Goal: Communication & Community: Participate in discussion

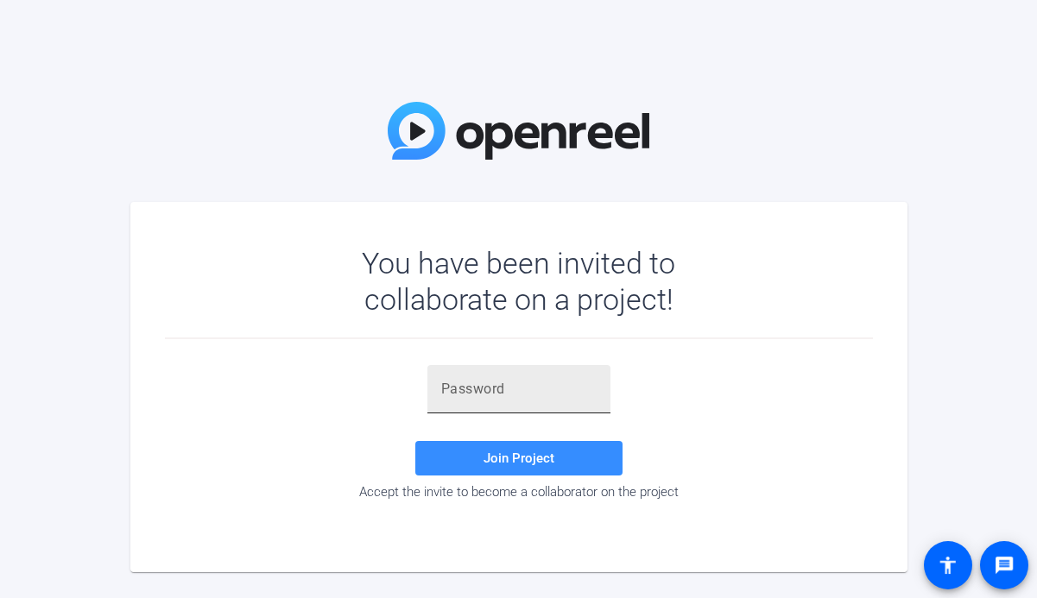
click at [560, 382] on input "text" at bounding box center [518, 389] width 155 height 21
paste input "j(^vue"
type input "j(^vue"
click at [549, 452] on span "Join Project" at bounding box center [519, 459] width 71 height 16
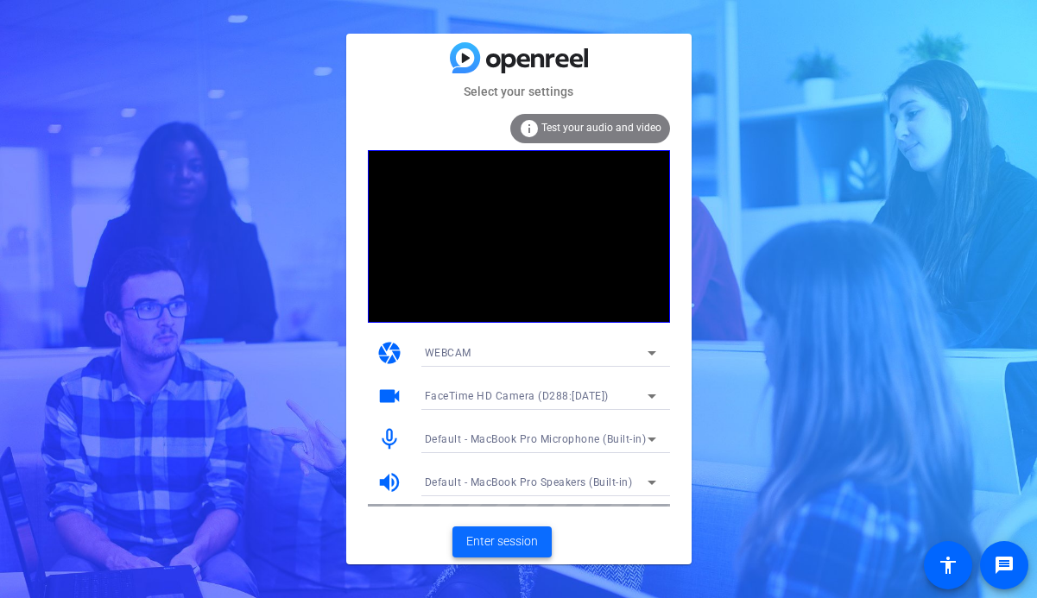
click at [516, 547] on span "Enter session" at bounding box center [502, 542] width 72 height 18
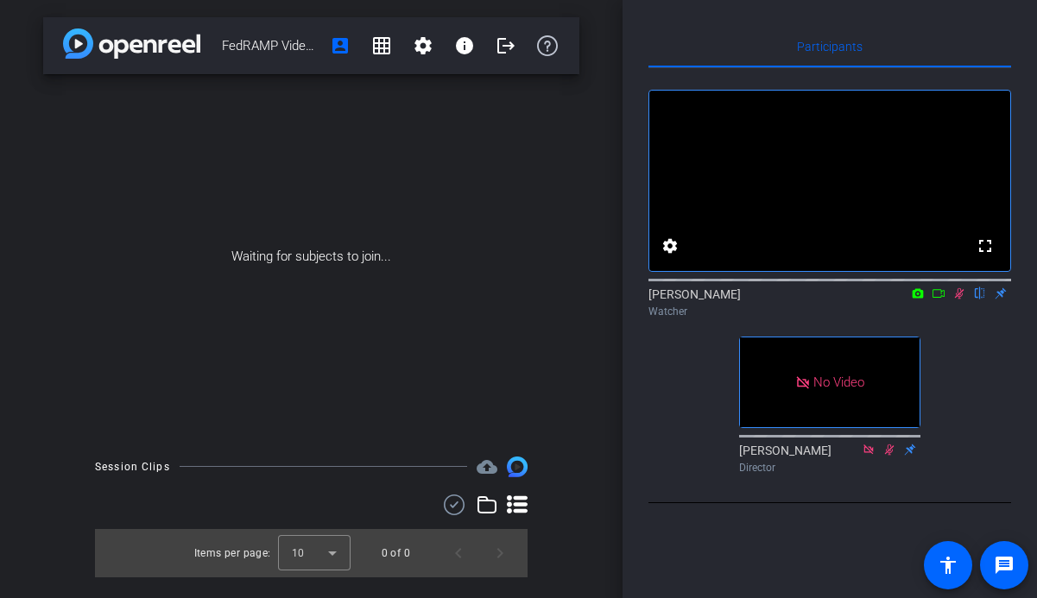
click at [936, 300] on icon at bounding box center [939, 294] width 14 height 12
click at [962, 298] on icon at bounding box center [958, 292] width 9 height 9
click at [959, 300] on icon at bounding box center [959, 294] width 14 height 12
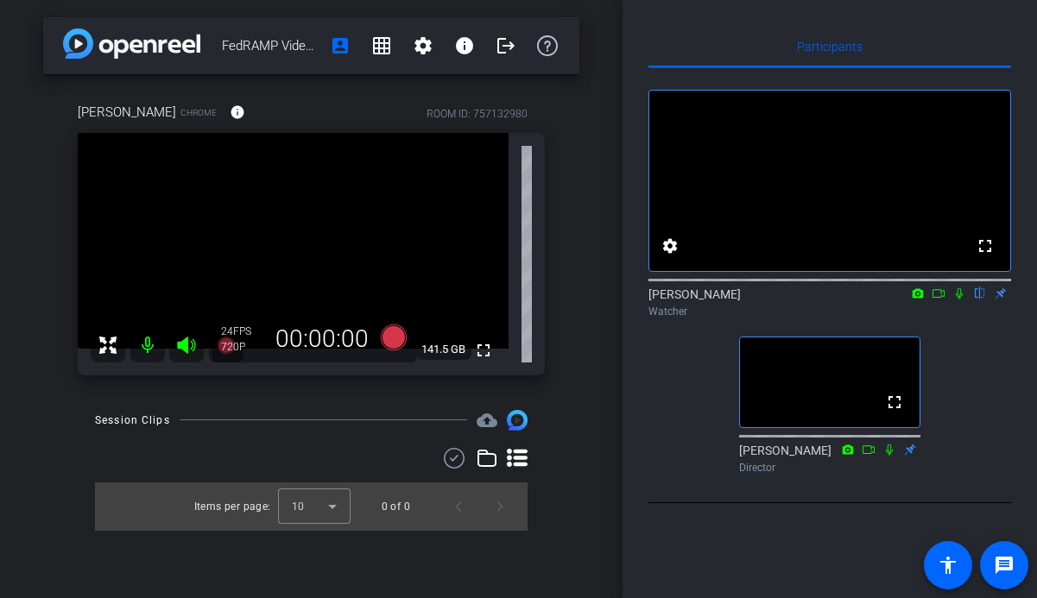
click at [959, 300] on icon at bounding box center [959, 294] width 14 height 12
click at [961, 300] on icon at bounding box center [959, 293] width 9 height 11
click at [958, 300] on icon at bounding box center [959, 293] width 7 height 11
click at [941, 300] on icon at bounding box center [939, 294] width 14 height 12
click at [953, 300] on icon at bounding box center [959, 294] width 14 height 12
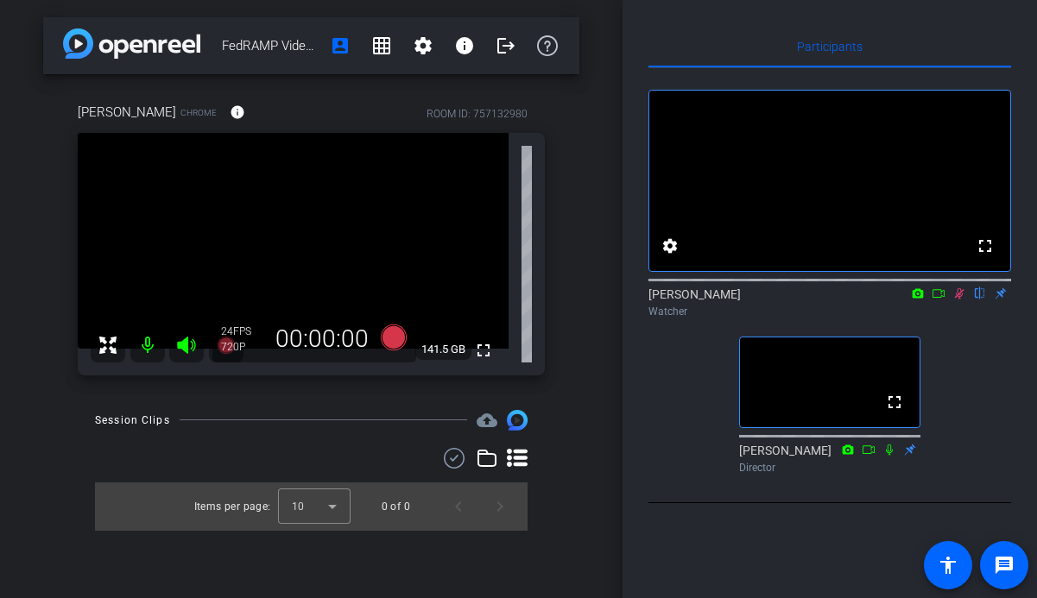
click at [959, 300] on icon at bounding box center [959, 293] width 9 height 11
click at [959, 300] on icon at bounding box center [959, 293] width 7 height 11
click at [945, 300] on icon at bounding box center [939, 294] width 14 height 12
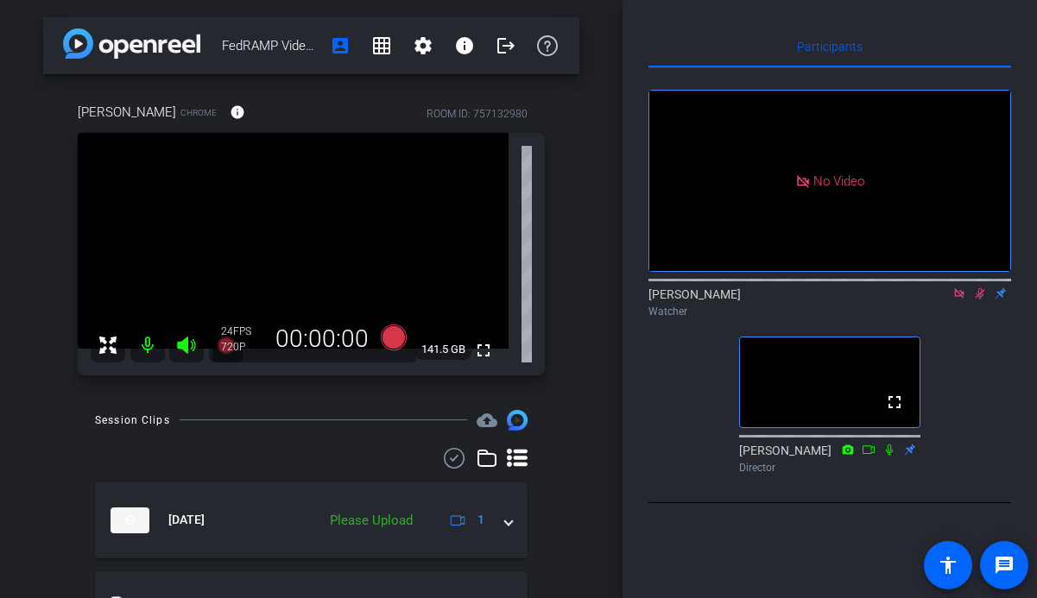
click at [962, 300] on icon at bounding box center [959, 294] width 14 height 12
click at [958, 300] on icon at bounding box center [959, 293] width 9 height 11
click at [957, 300] on icon at bounding box center [959, 294] width 14 height 12
click at [946, 301] on mat-icon at bounding box center [938, 294] width 21 height 16
click at [961, 298] on icon at bounding box center [958, 292] width 9 height 9
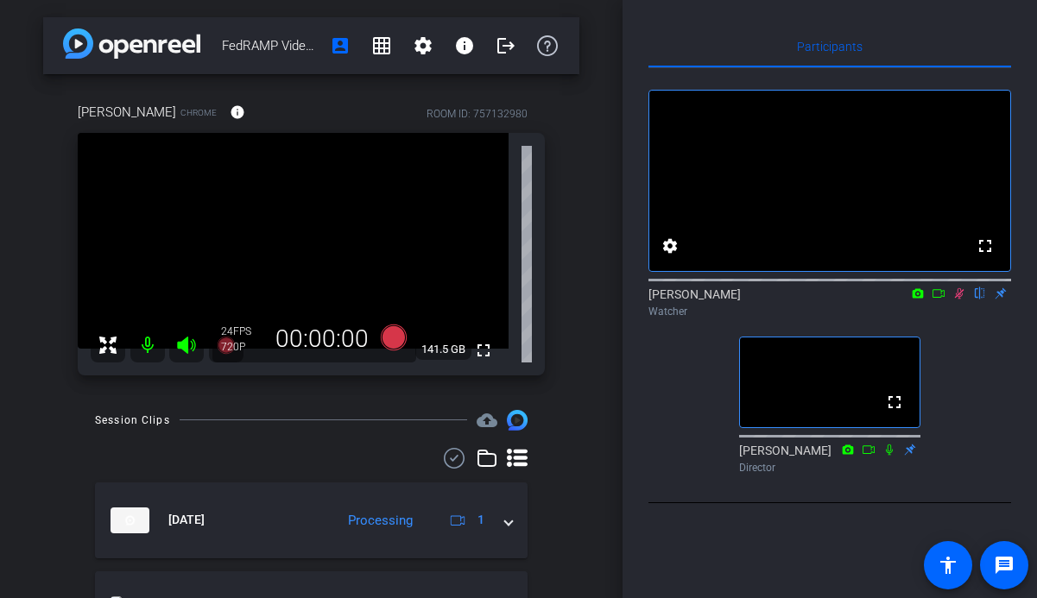
click at [964, 300] on icon at bounding box center [959, 294] width 14 height 12
click at [935, 300] on icon at bounding box center [939, 294] width 14 height 12
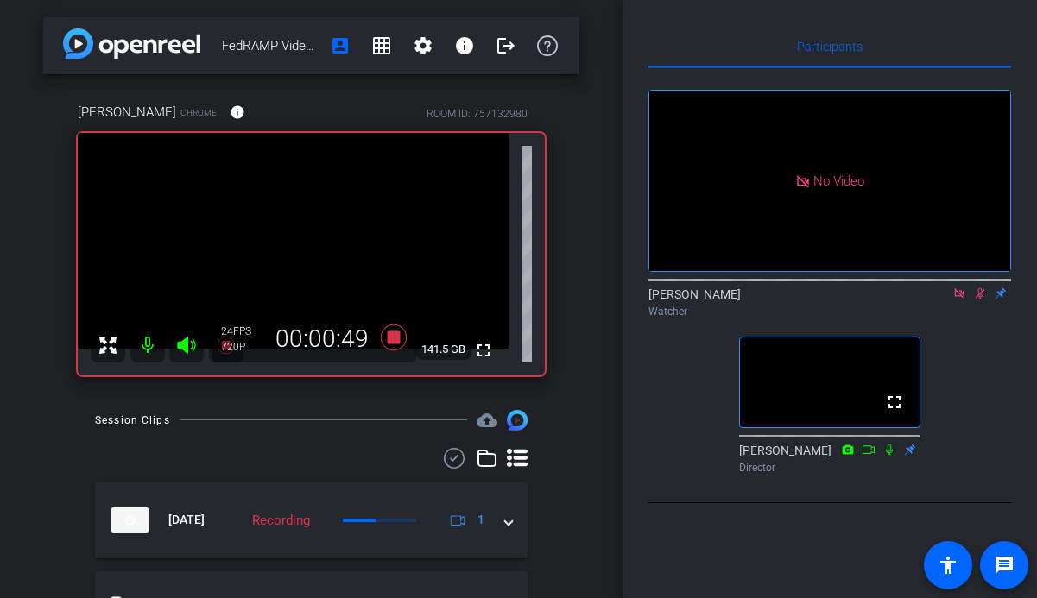
click at [981, 300] on icon at bounding box center [980, 294] width 14 height 12
click at [964, 300] on icon at bounding box center [959, 294] width 14 height 12
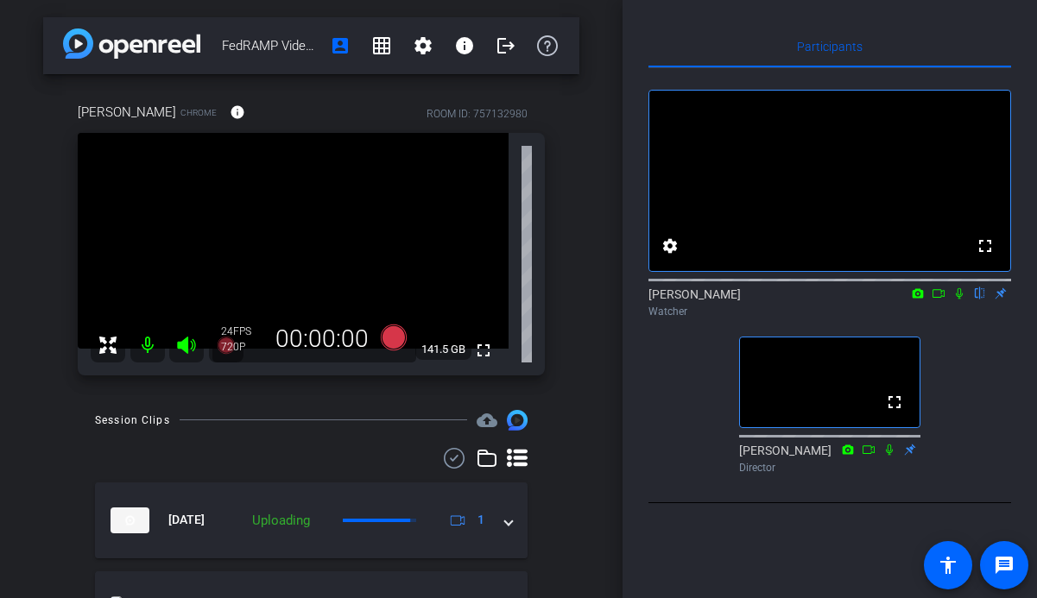
click at [959, 300] on icon at bounding box center [959, 294] width 14 height 12
click at [939, 300] on icon at bounding box center [939, 294] width 14 height 12
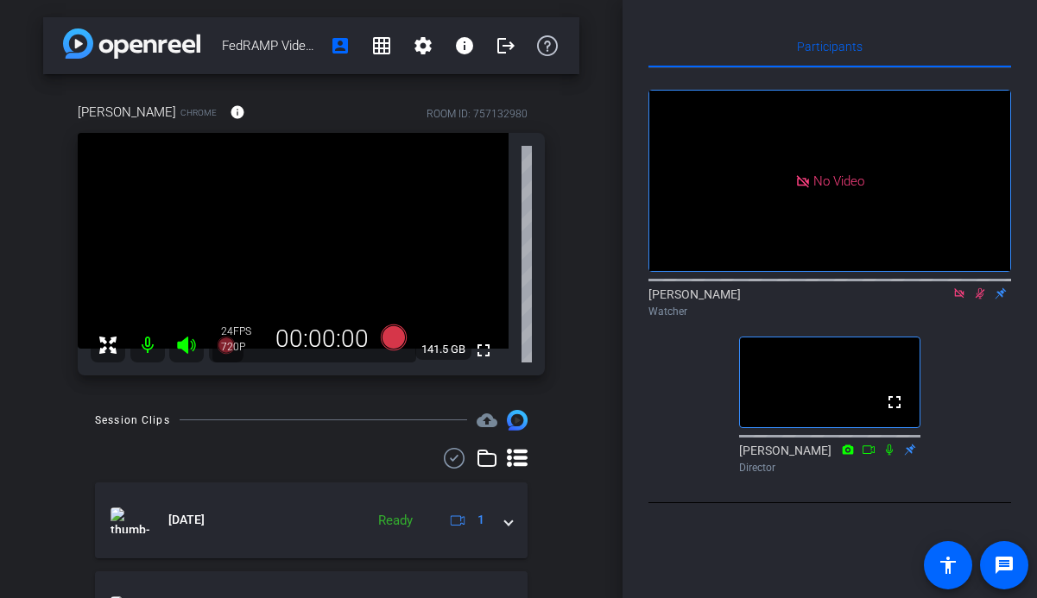
click at [957, 298] on icon at bounding box center [958, 292] width 9 height 9
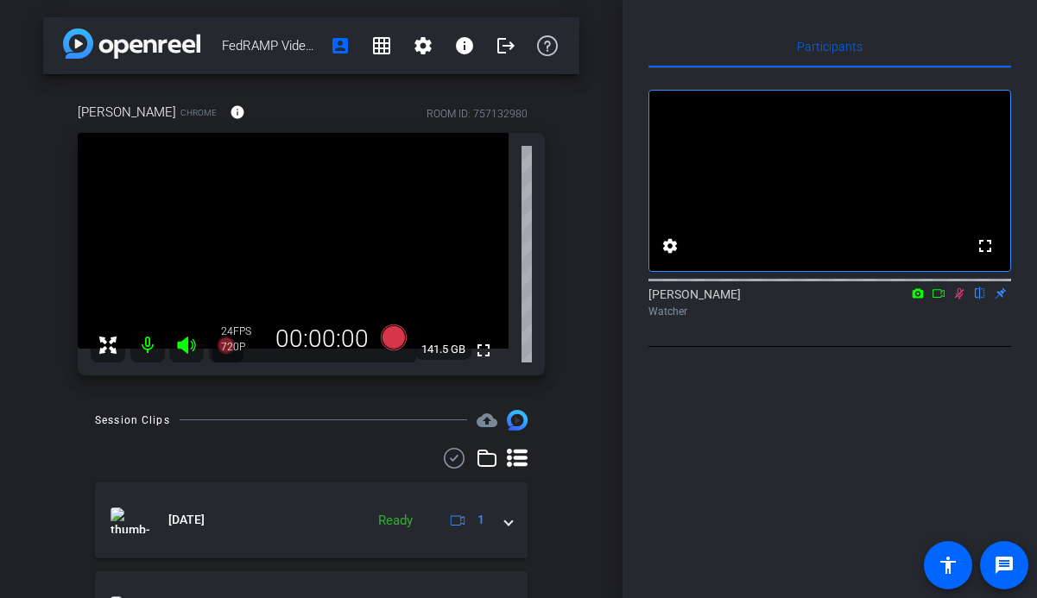
click at [963, 300] on icon at bounding box center [959, 294] width 14 height 12
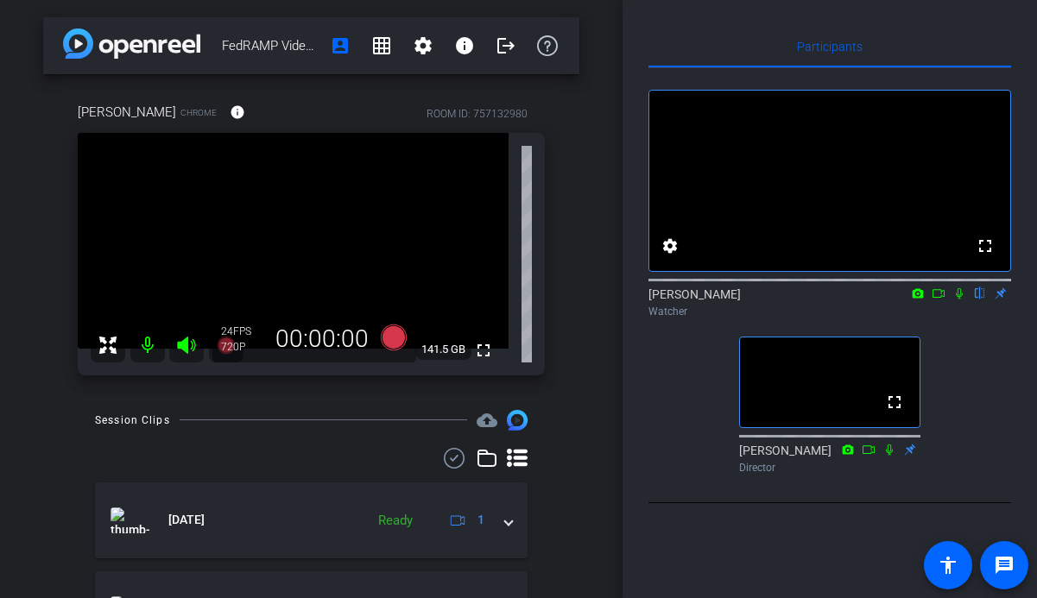
click at [958, 300] on icon at bounding box center [959, 294] width 14 height 12
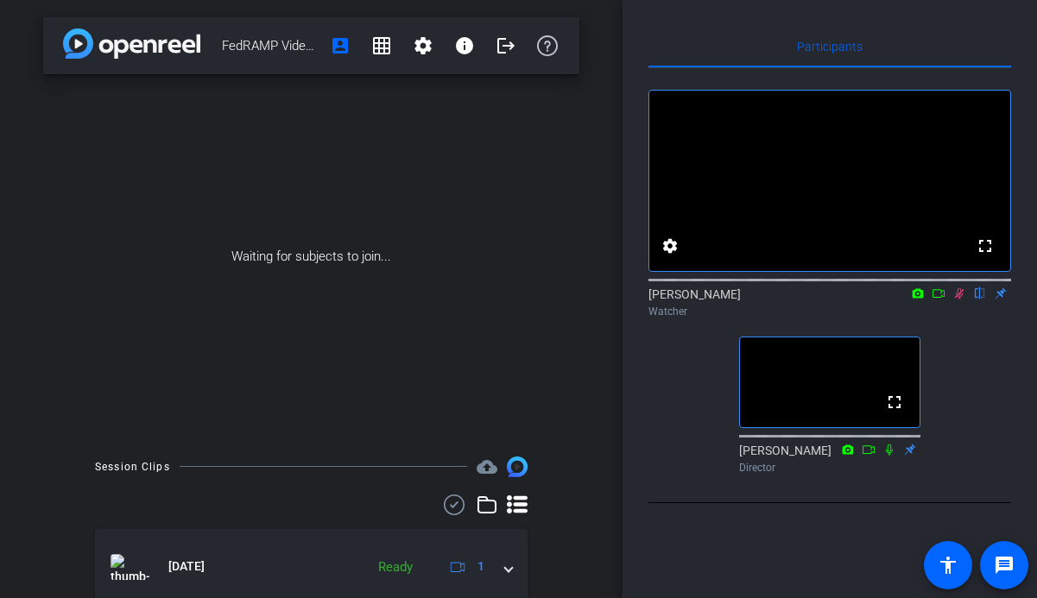
click at [956, 300] on icon at bounding box center [959, 294] width 14 height 12
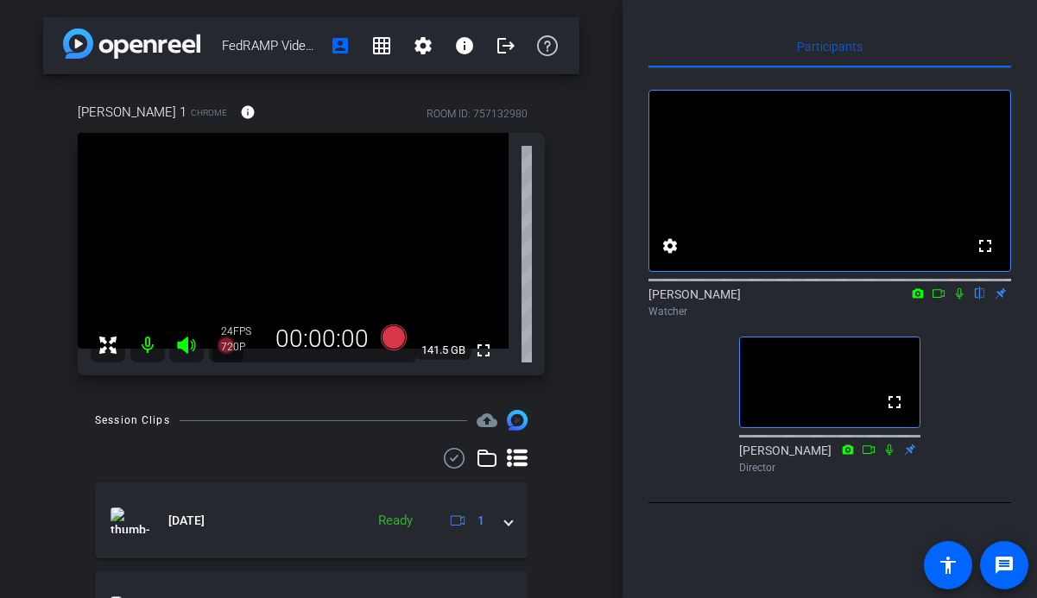
click at [956, 300] on icon at bounding box center [959, 293] width 7 height 11
click at [963, 300] on icon at bounding box center [959, 294] width 14 height 12
click at [943, 300] on icon at bounding box center [939, 294] width 14 height 12
click at [959, 300] on icon at bounding box center [959, 294] width 14 height 12
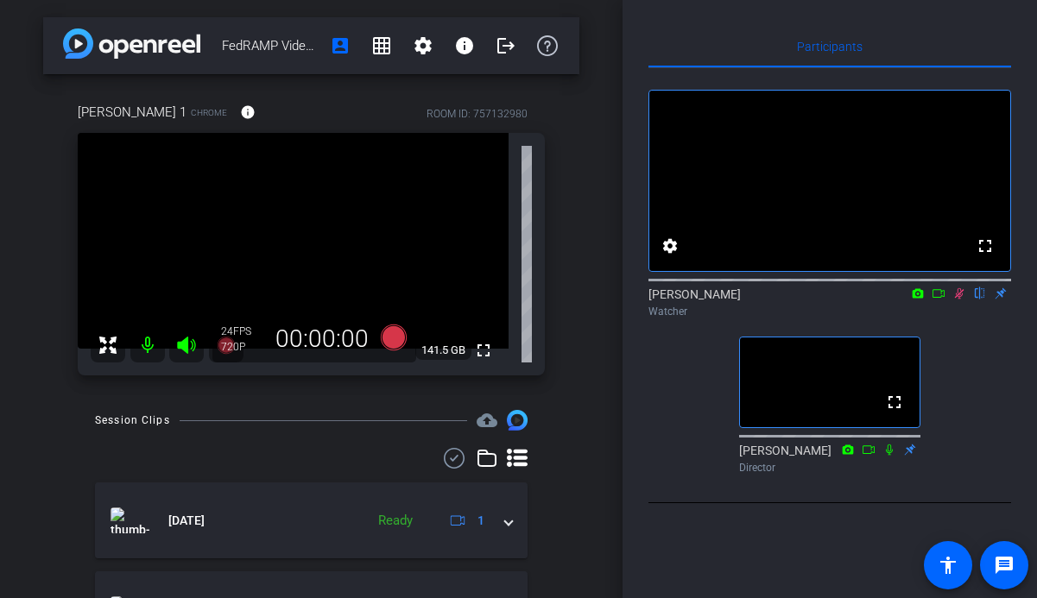
click at [939, 300] on icon at bounding box center [939, 294] width 14 height 12
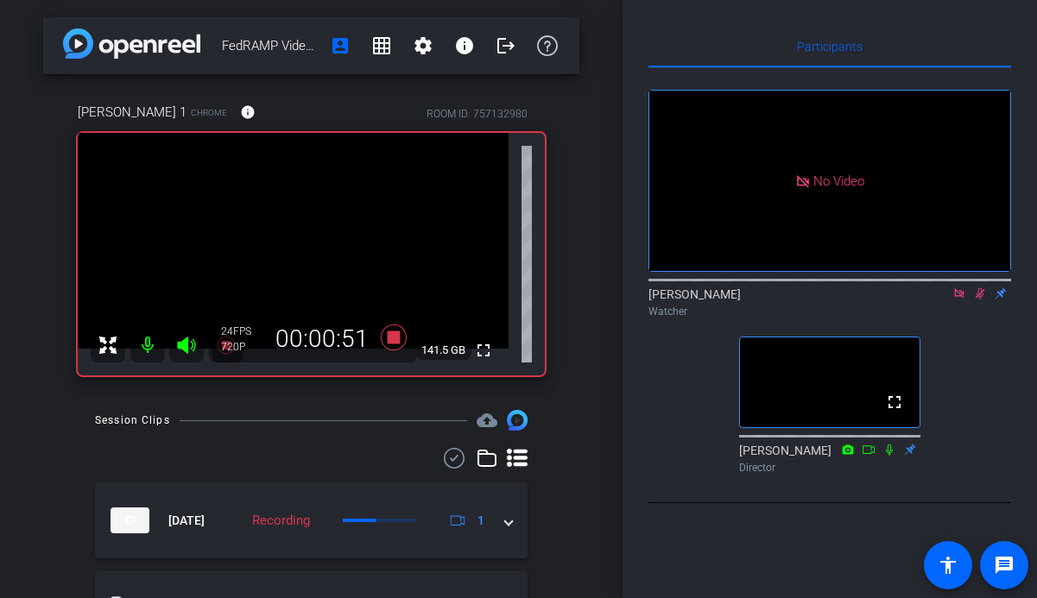
click at [960, 298] on icon at bounding box center [958, 292] width 9 height 9
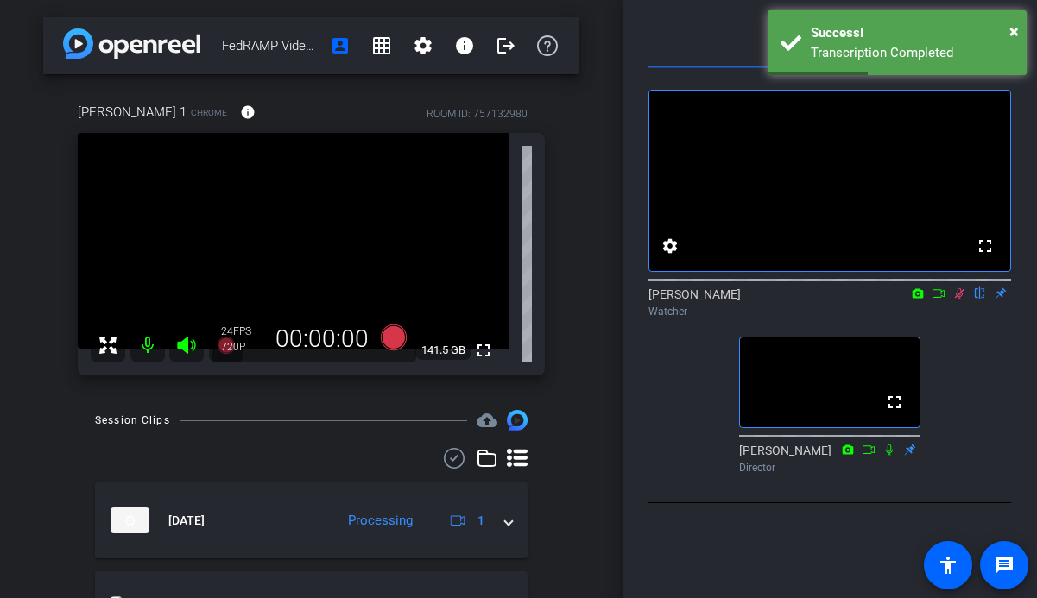
click at [958, 300] on icon at bounding box center [959, 294] width 14 height 12
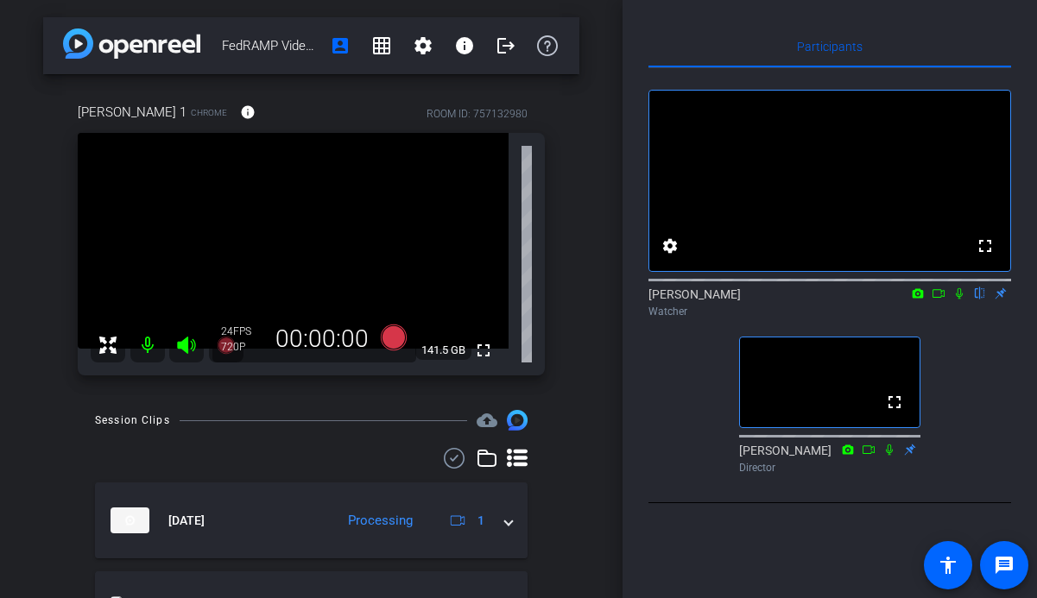
click at [941, 300] on icon at bounding box center [939, 294] width 14 height 12
click at [974, 300] on icon at bounding box center [980, 294] width 14 height 12
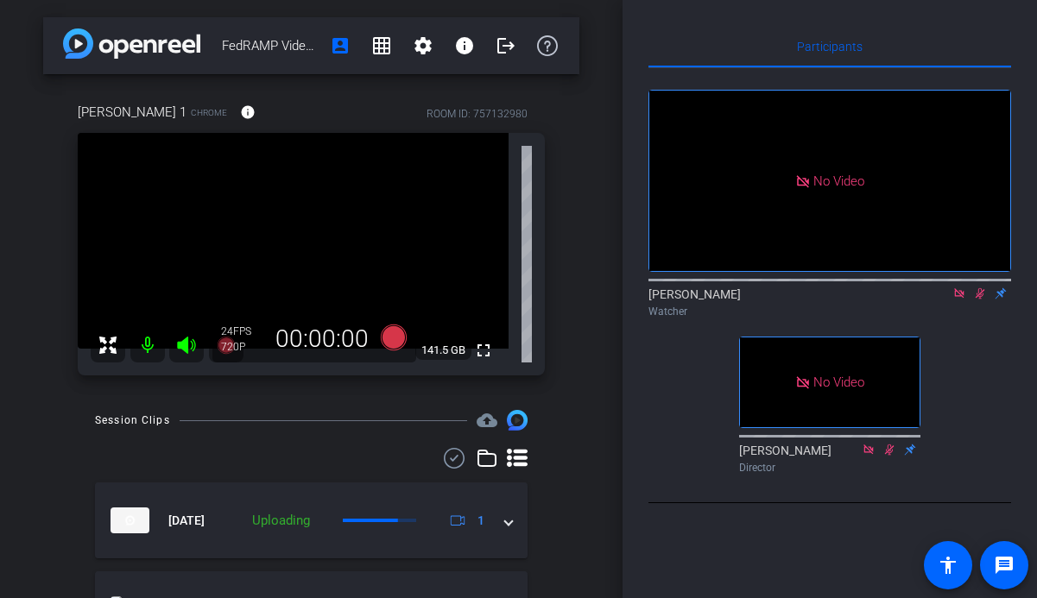
click at [977, 300] on icon at bounding box center [980, 293] width 9 height 11
click at [962, 300] on icon at bounding box center [959, 294] width 14 height 12
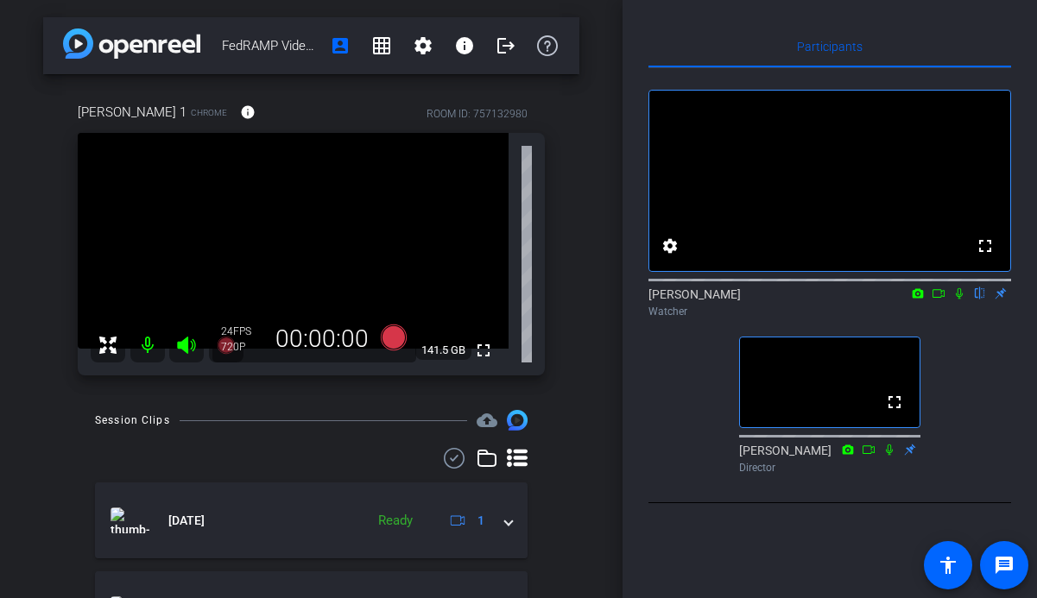
click at [962, 300] on icon at bounding box center [959, 293] width 7 height 11
click at [959, 300] on icon at bounding box center [959, 294] width 14 height 12
click at [941, 300] on icon at bounding box center [939, 294] width 14 height 12
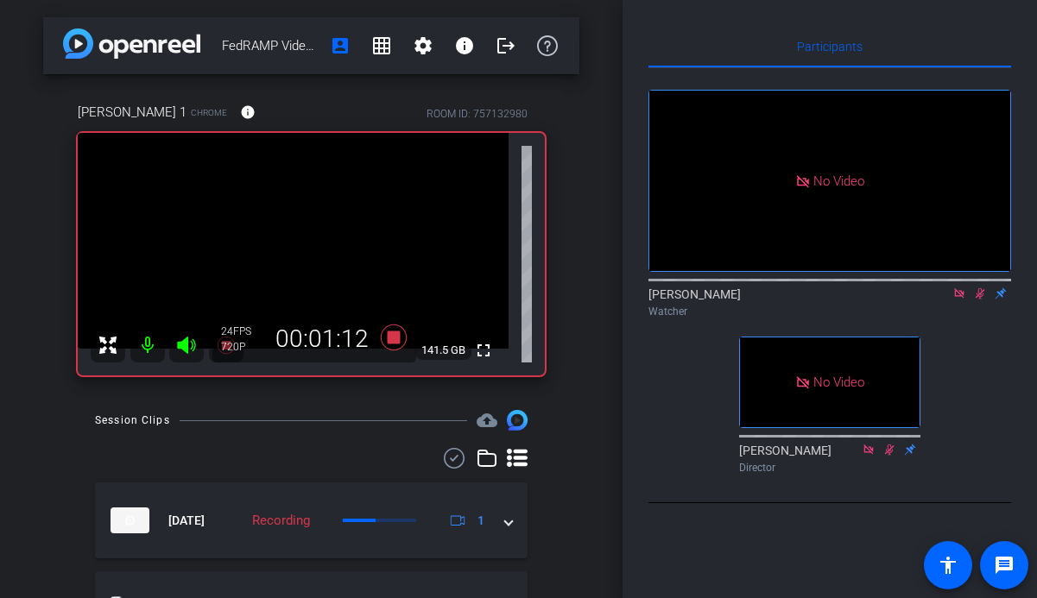
click at [958, 300] on icon at bounding box center [959, 294] width 14 height 12
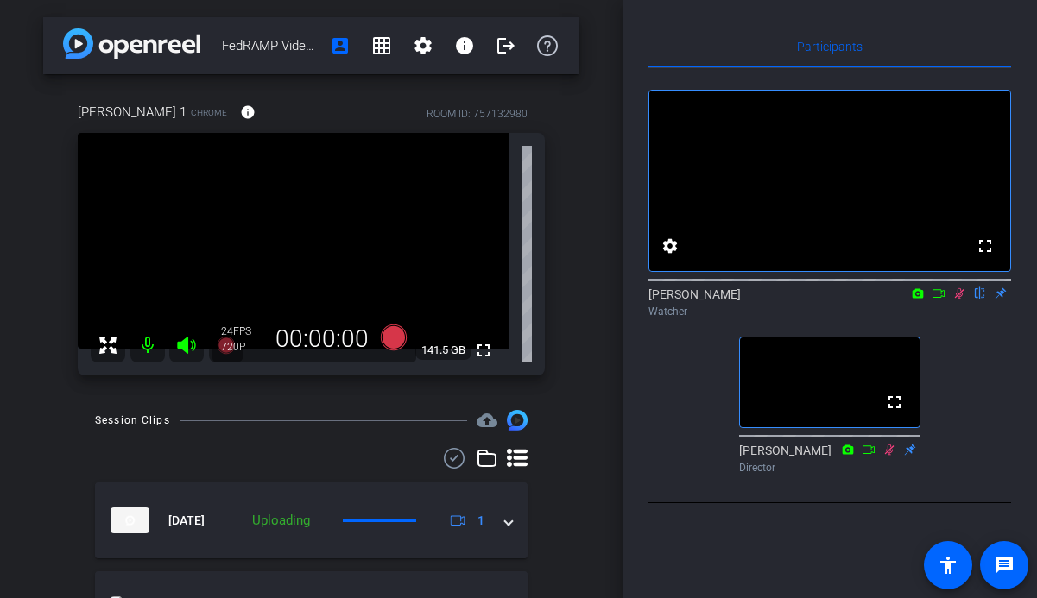
click at [959, 300] on icon at bounding box center [959, 293] width 9 height 11
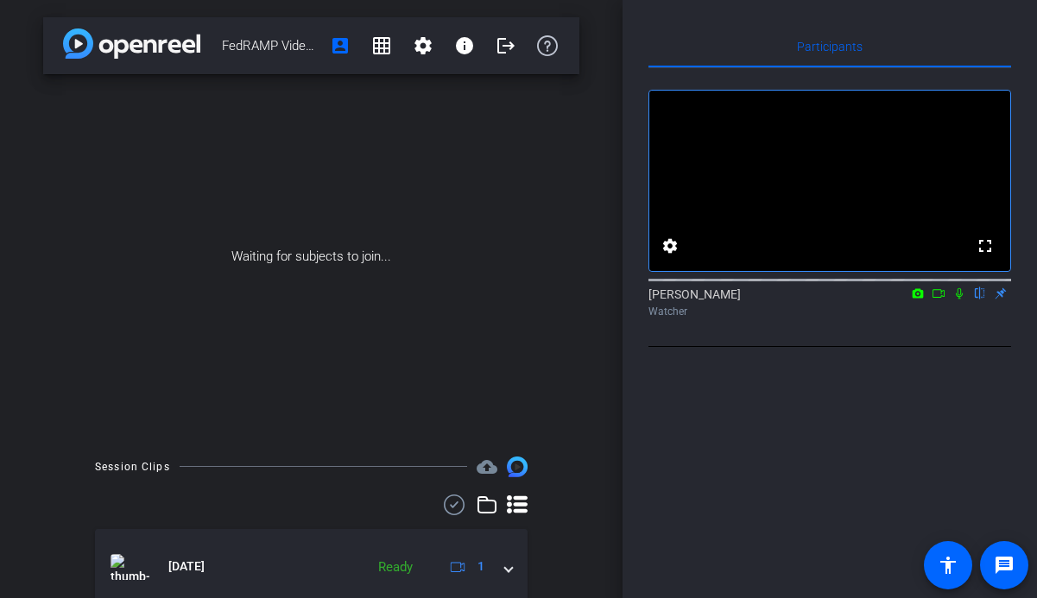
click at [958, 300] on icon at bounding box center [959, 294] width 14 height 12
click at [936, 300] on icon at bounding box center [939, 294] width 14 height 12
click at [507, 41] on mat-icon "logout" at bounding box center [506, 45] width 21 height 21
